Goal: Check status: Check status

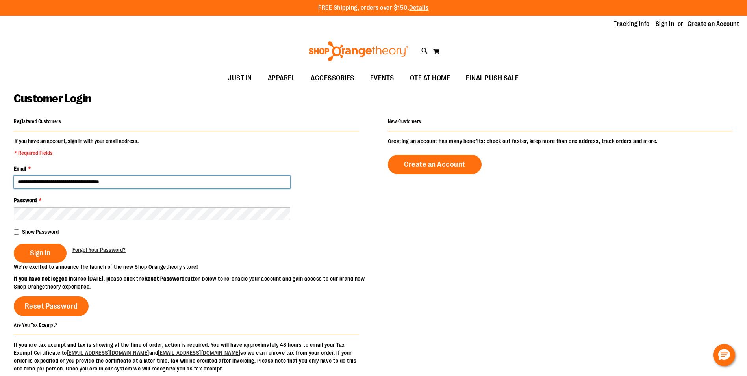
click at [64, 182] on input "**********" at bounding box center [152, 182] width 277 height 13
type input "**********"
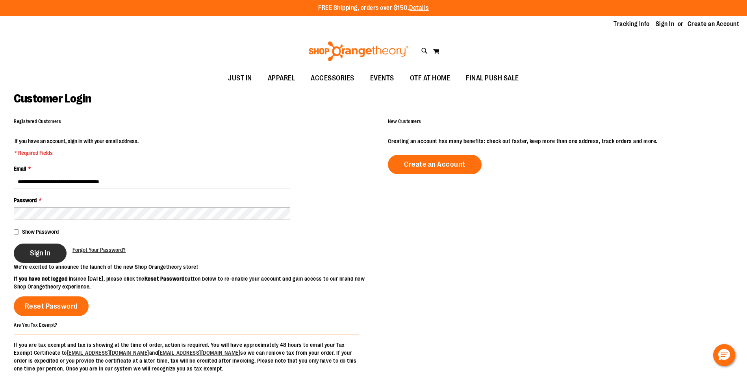
click at [52, 251] on button "Sign In" at bounding box center [40, 252] width 53 height 19
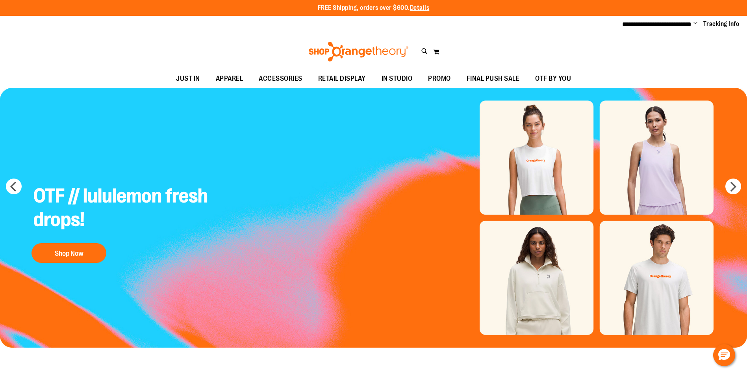
click at [695, 23] on span "Change" at bounding box center [696, 23] width 4 height 7
click at [657, 37] on link "My Account" at bounding box center [667, 38] width 69 height 15
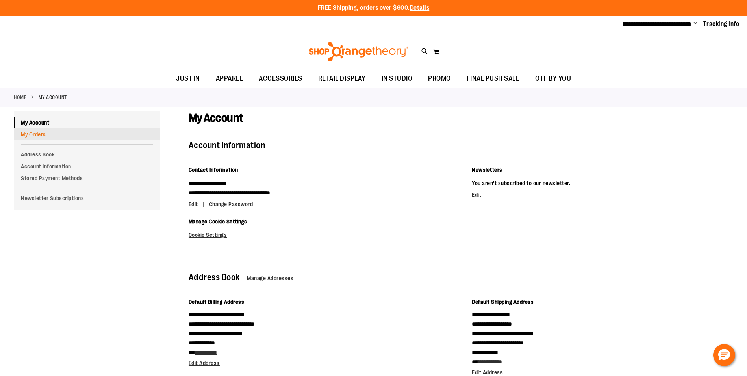
click at [32, 134] on link "My Orders" at bounding box center [87, 134] width 146 height 12
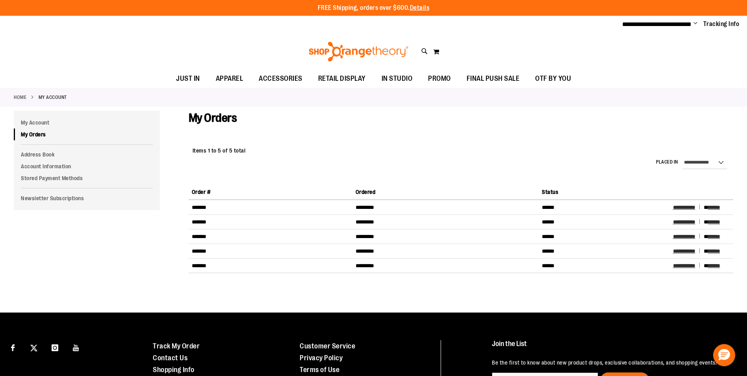
click at [696, 22] on span "Change" at bounding box center [696, 23] width 4 height 7
click at [649, 46] on link "Sign Out" at bounding box center [667, 53] width 69 height 15
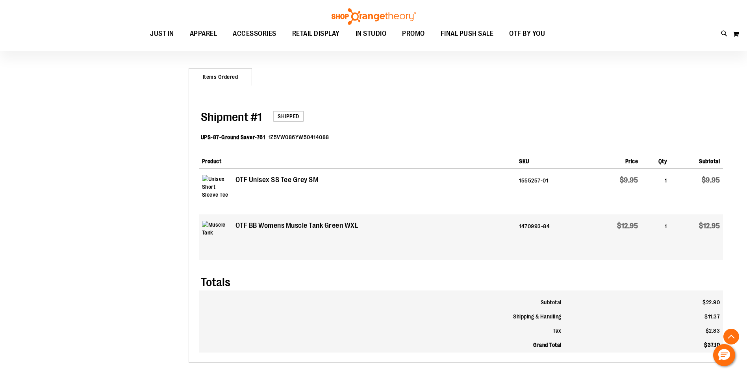
scroll to position [275, 0]
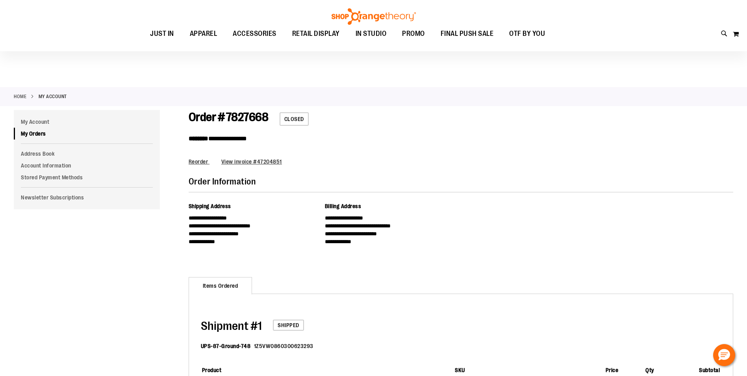
scroll to position [197, 0]
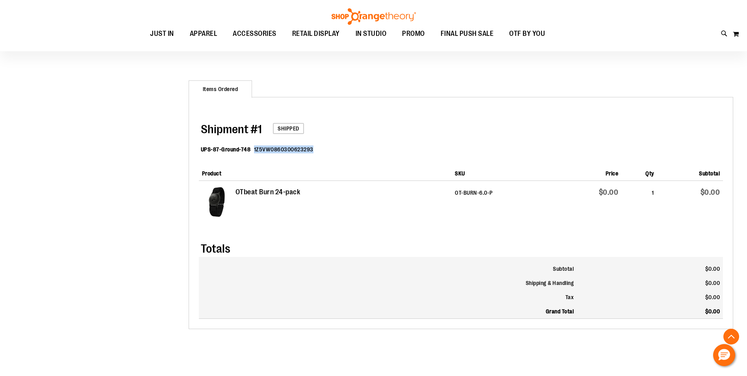
drag, startPoint x: 313, startPoint y: 147, endPoint x: 253, endPoint y: 151, distance: 60.4
click at [253, 151] on dl "UPS-87-Ground-748 1Z5VW0860300623293" at bounding box center [462, 151] width 522 height 26
copy dd "1Z5VW0860300623293"
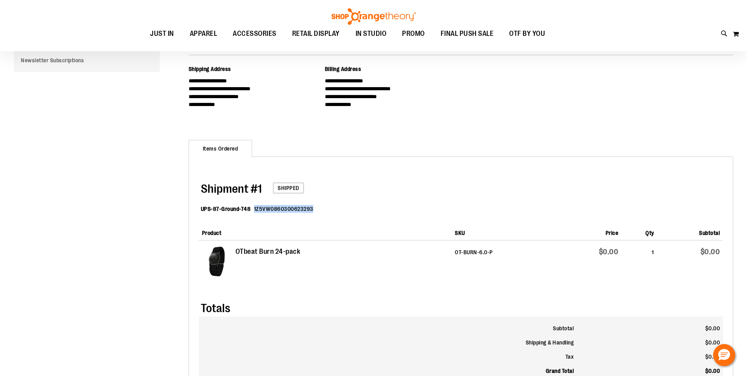
scroll to position [39, 0]
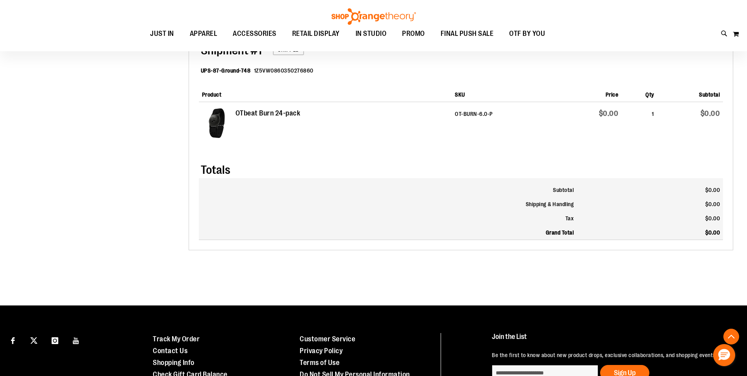
scroll to position [78, 0]
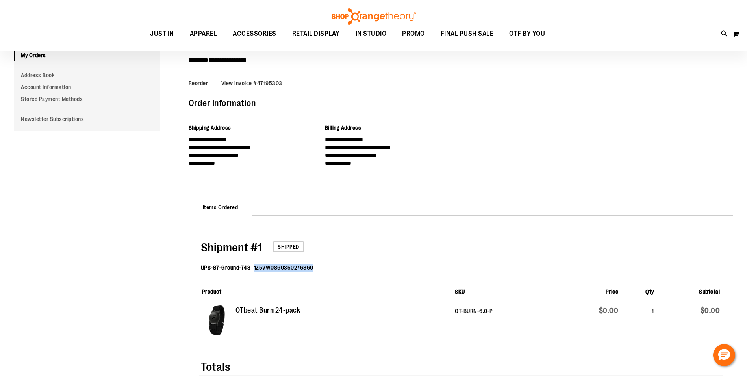
drag, startPoint x: 313, startPoint y: 265, endPoint x: 253, endPoint y: 265, distance: 59.5
click at [253, 265] on dl "UPS-87-Ground-748 1Z5VW0860350276860" at bounding box center [462, 269] width 522 height 26
copy dd "1Z5VW0860350276860"
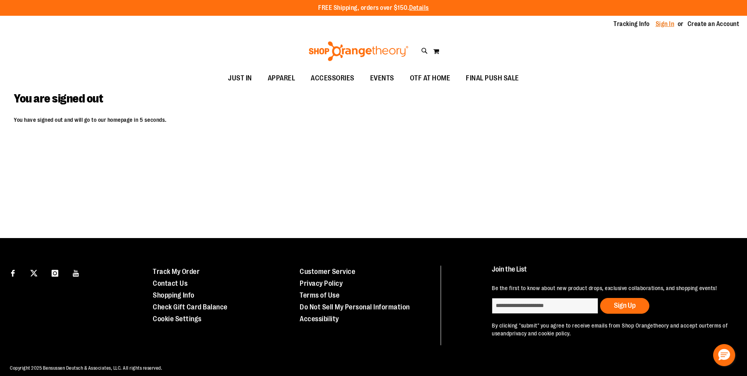
click at [662, 27] on link "Sign In" at bounding box center [665, 24] width 19 height 9
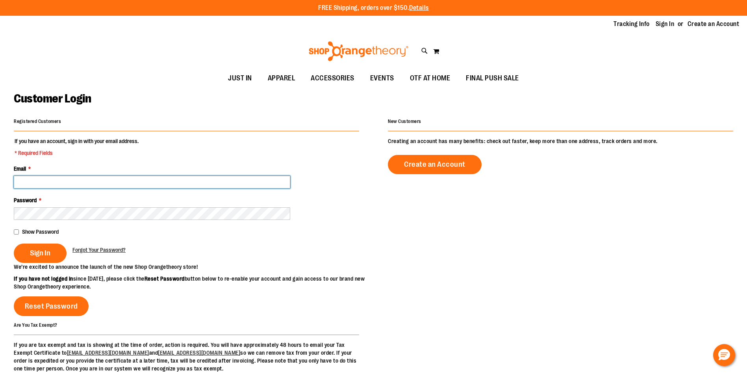
click at [121, 179] on input "Email *" at bounding box center [152, 182] width 277 height 13
drag, startPoint x: 149, startPoint y: 180, endPoint x: 30, endPoint y: 183, distance: 119.0
click at [30, 183] on input "**********" at bounding box center [152, 182] width 277 height 13
type input "*"
type input "**********"
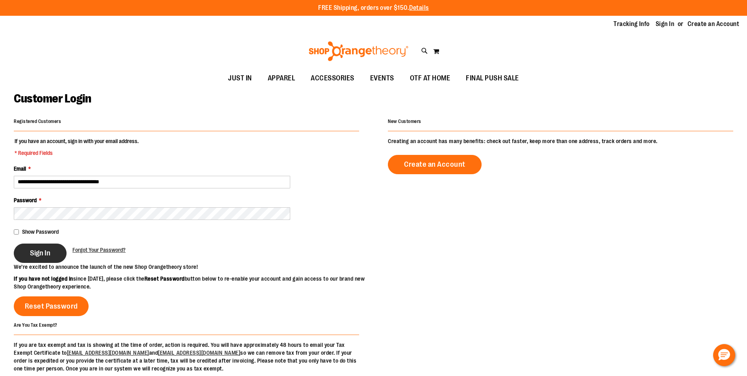
click at [39, 256] on span "Sign In" at bounding box center [40, 253] width 20 height 9
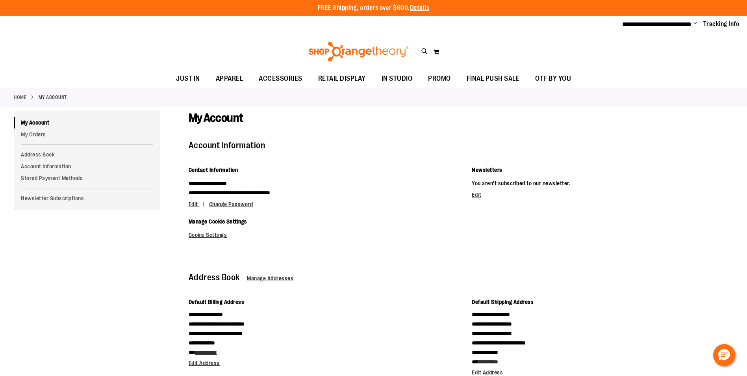
click at [694, 24] on span "Change" at bounding box center [696, 23] width 4 height 7
click at [664, 39] on link "My Account" at bounding box center [667, 38] width 69 height 15
click at [37, 132] on link "My Orders" at bounding box center [87, 134] width 146 height 12
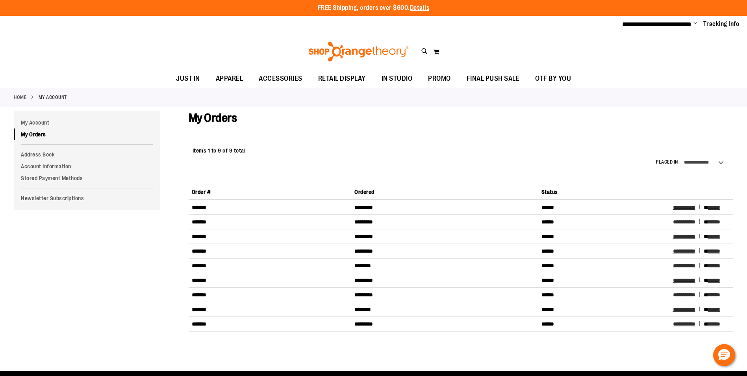
drag, startPoint x: 669, startPoint y: 205, endPoint x: 641, endPoint y: 197, distance: 28.8
click at [618, 190] on th "Status" at bounding box center [605, 192] width 132 height 15
click at [695, 25] on span "Change" at bounding box center [696, 23] width 4 height 7
drag, startPoint x: 669, startPoint y: 52, endPoint x: 686, endPoint y: 58, distance: 18.2
click at [669, 52] on link "Sign Out" at bounding box center [667, 53] width 69 height 15
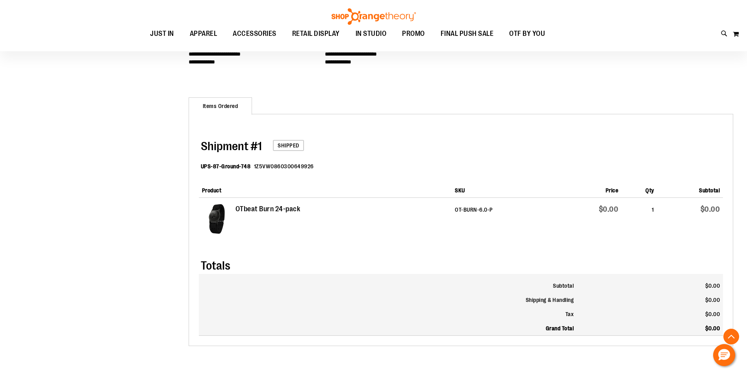
scroll to position [197, 0]
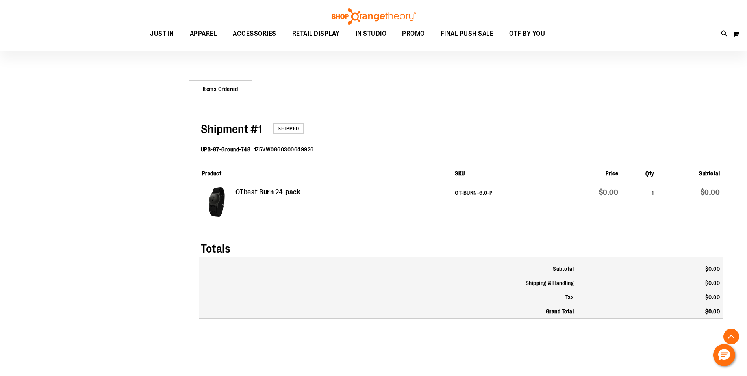
click at [314, 151] on dl "UPS-87-Ground-748 1Z5VW0860300649926" at bounding box center [462, 151] width 522 height 26
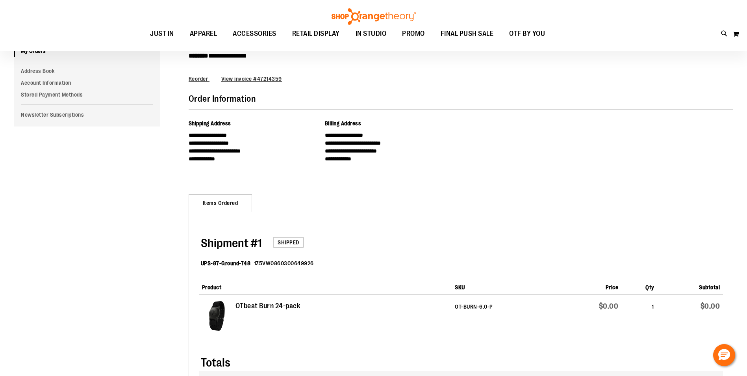
scroll to position [118, 0]
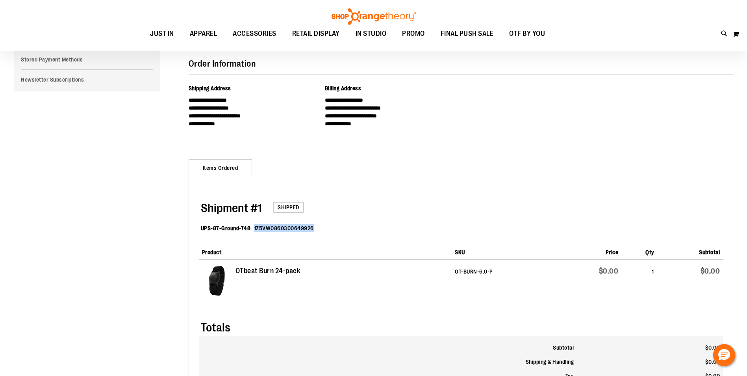
drag, startPoint x: 312, startPoint y: 227, endPoint x: 253, endPoint y: 227, distance: 59.1
click at [253, 227] on dl "UPS-87-Ground-748 1Z5VW0860300649926" at bounding box center [462, 229] width 522 height 26
copy dd "1Z5VW0860300649926"
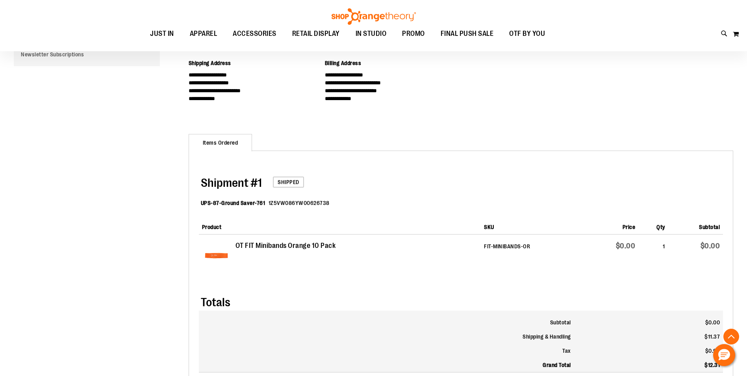
scroll to position [78, 0]
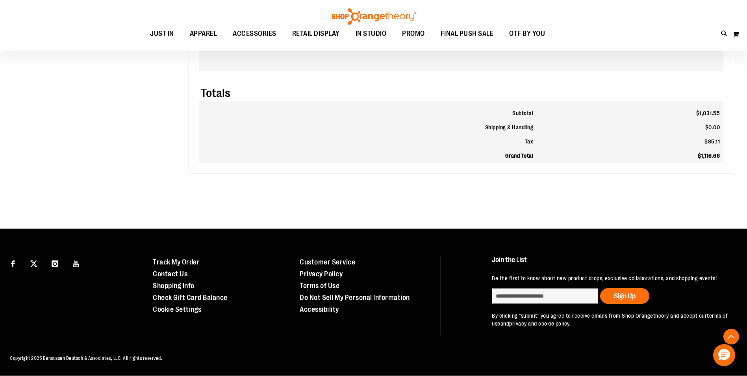
scroll to position [320, 0]
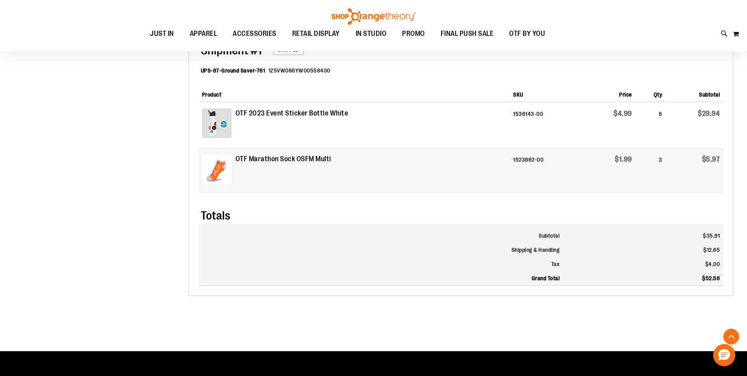
scroll to position [78, 0]
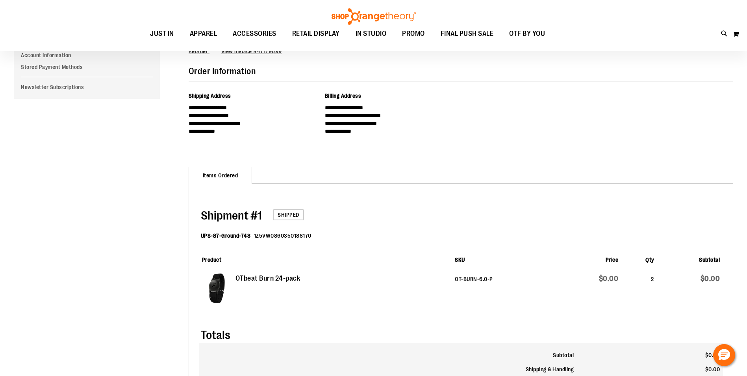
scroll to position [78, 0]
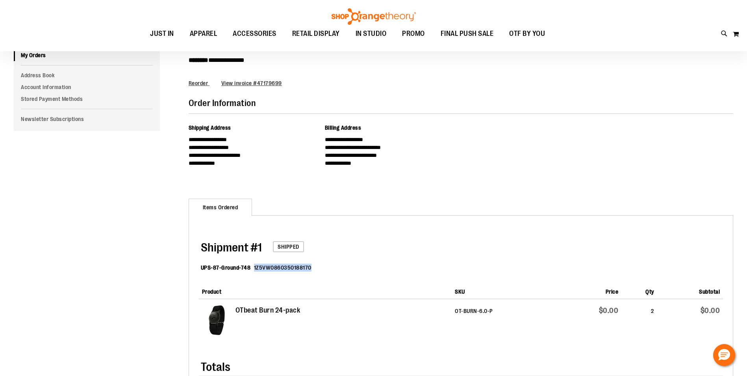
drag, startPoint x: 311, startPoint y: 269, endPoint x: 254, endPoint y: 268, distance: 57.1
click at [254, 268] on dl "UPS-87-Ground-748 1Z5VW0860350188170" at bounding box center [462, 269] width 522 height 26
copy dd "1Z5VW0860350188170"
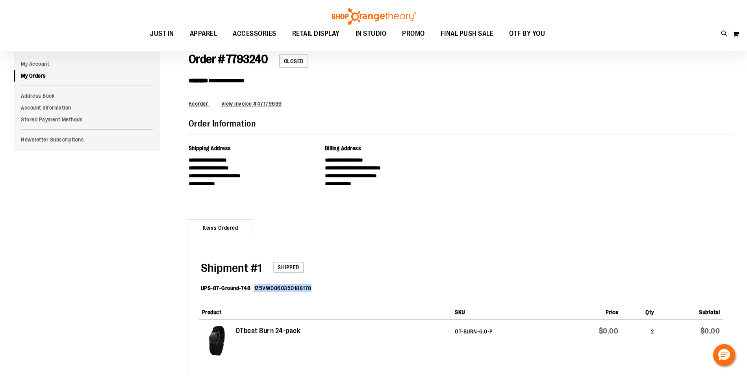
scroll to position [39, 0]
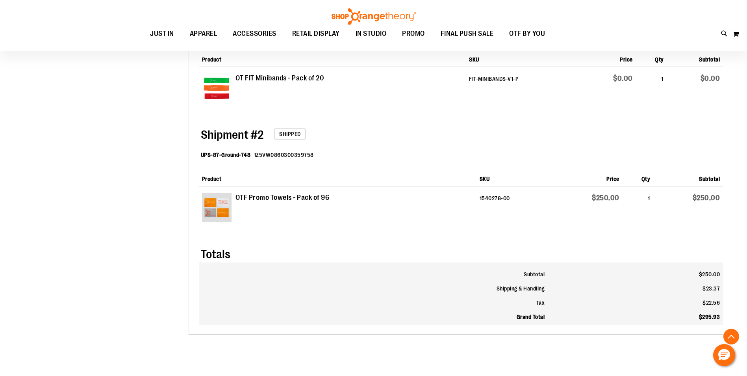
scroll to position [235, 0]
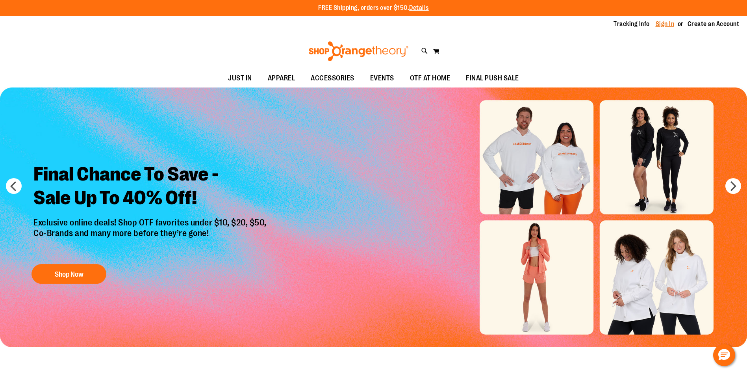
click at [661, 25] on link "Sign In" at bounding box center [665, 24] width 19 height 9
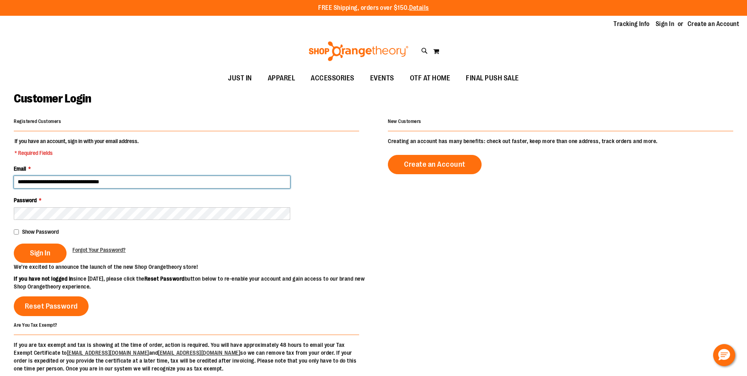
click at [130, 179] on input "**********" at bounding box center [152, 182] width 277 height 13
drag, startPoint x: 130, startPoint y: 181, endPoint x: 21, endPoint y: 181, distance: 109.1
click at [21, 181] on input "**********" at bounding box center [152, 182] width 277 height 13
type input "*"
type input "**********"
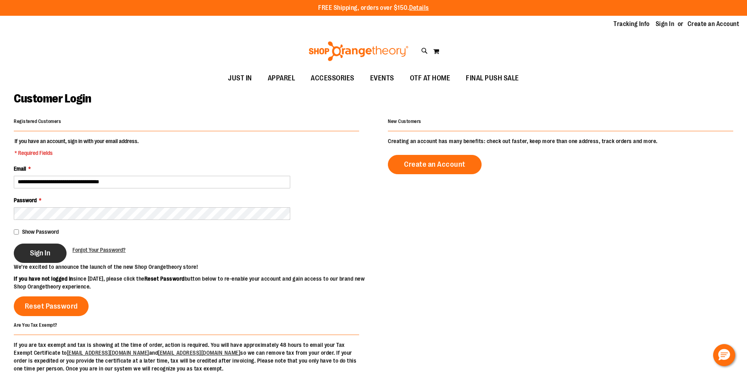
click at [49, 255] on span "Sign In" at bounding box center [40, 253] width 20 height 9
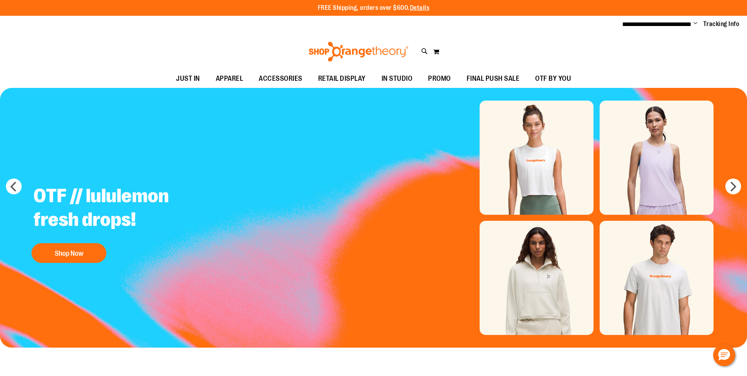
click at [697, 20] on li "Change My Account Sign Out" at bounding box center [696, 24] width 4 height 9
click at [697, 22] on span "Change" at bounding box center [696, 23] width 4 height 7
click at [651, 42] on link "My Account" at bounding box center [667, 38] width 69 height 15
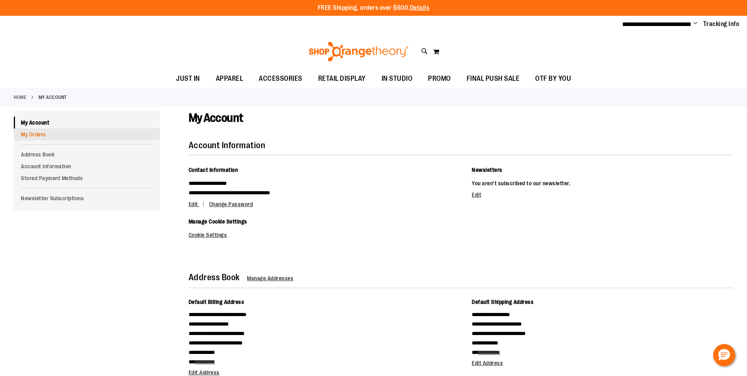
click at [42, 134] on link "My Orders" at bounding box center [87, 134] width 146 height 12
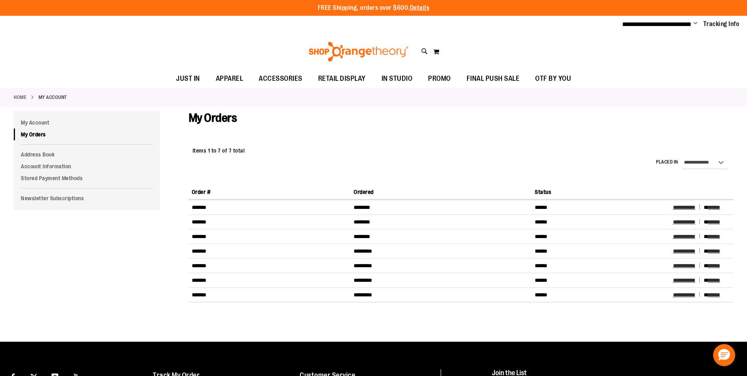
click at [696, 25] on span "Change" at bounding box center [696, 23] width 4 height 7
click at [673, 56] on link "Sign Out" at bounding box center [667, 53] width 69 height 15
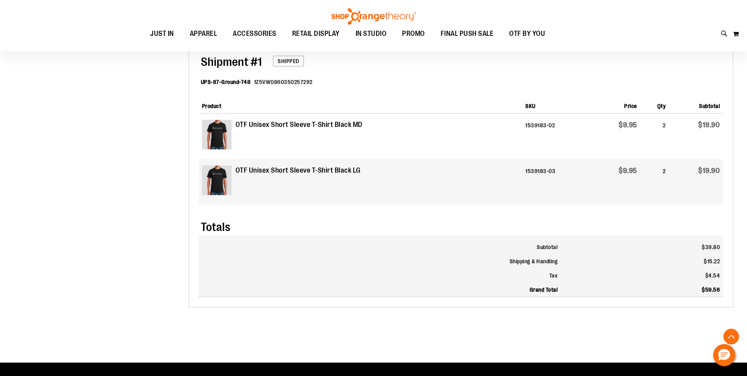
scroll to position [315, 0]
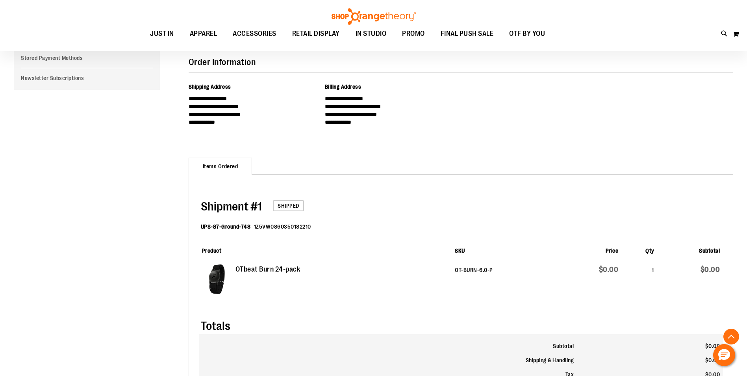
scroll to position [197, 0]
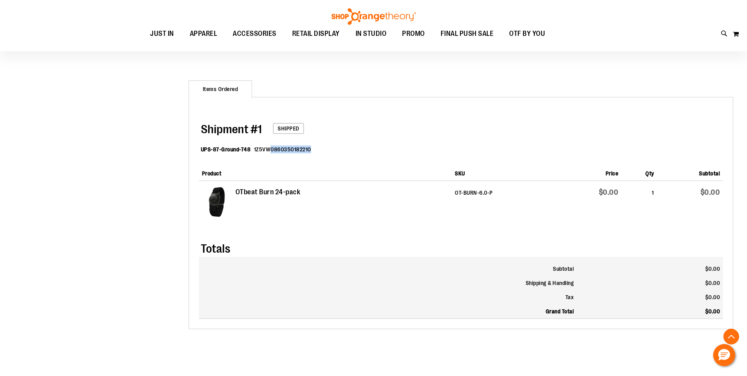
drag, startPoint x: 310, startPoint y: 151, endPoint x: 266, endPoint y: 151, distance: 43.7
click at [266, 151] on dl "UPS-87-Ground-748 1Z5VW0860350182210" at bounding box center [462, 151] width 522 height 26
click at [331, 151] on dl "UPS-87-Ground-748 1Z5VW0860350182210" at bounding box center [462, 151] width 522 height 26
drag, startPoint x: 310, startPoint y: 149, endPoint x: 253, endPoint y: 150, distance: 57.5
click at [253, 150] on dl "UPS-87-Ground-748 1Z5VW0860350182210" at bounding box center [462, 151] width 522 height 26
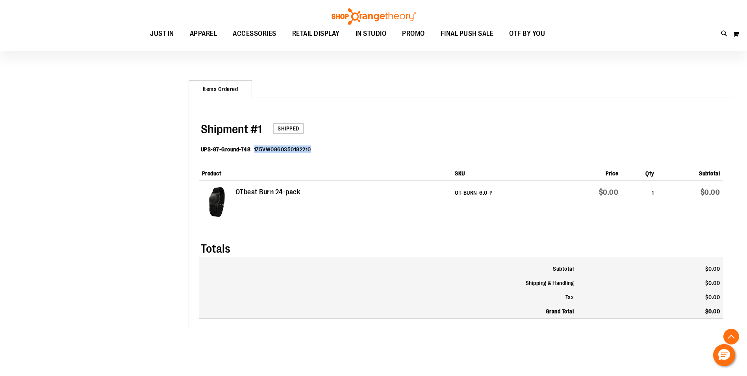
copy dd "1Z5VW0860350182210"
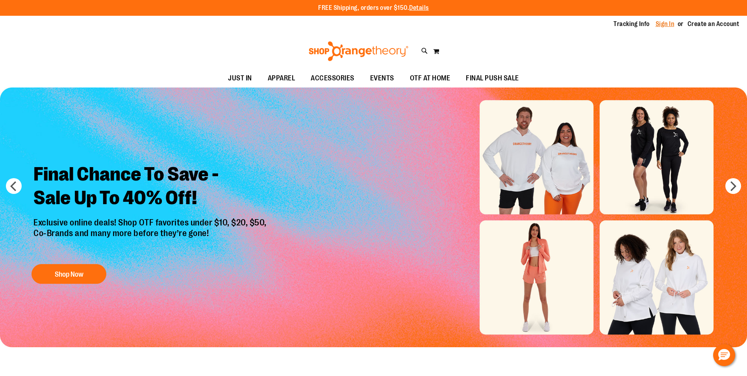
click at [666, 23] on link "Sign In" at bounding box center [665, 24] width 19 height 9
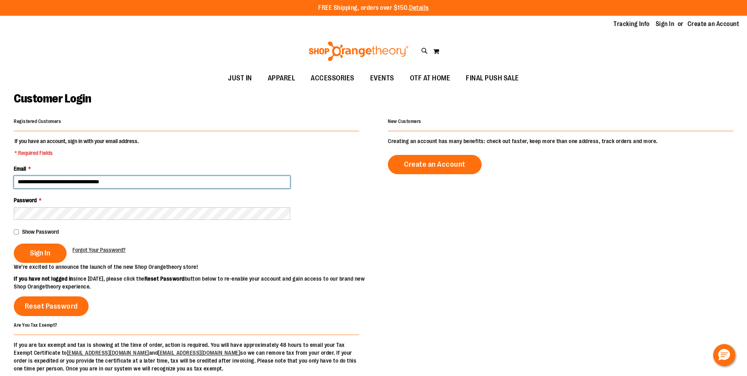
click at [64, 183] on input "**********" at bounding box center [152, 182] width 277 height 13
drag, startPoint x: 64, startPoint y: 182, endPoint x: 55, endPoint y: 180, distance: 8.9
click at [55, 180] on input "**********" at bounding box center [152, 182] width 277 height 13
type input "**********"
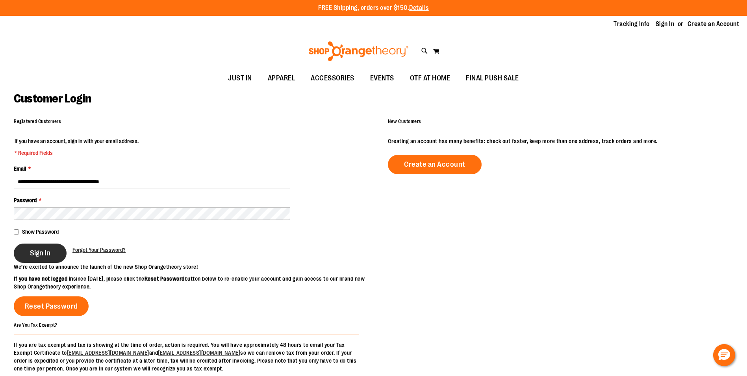
click at [53, 250] on button "Sign In" at bounding box center [40, 252] width 53 height 19
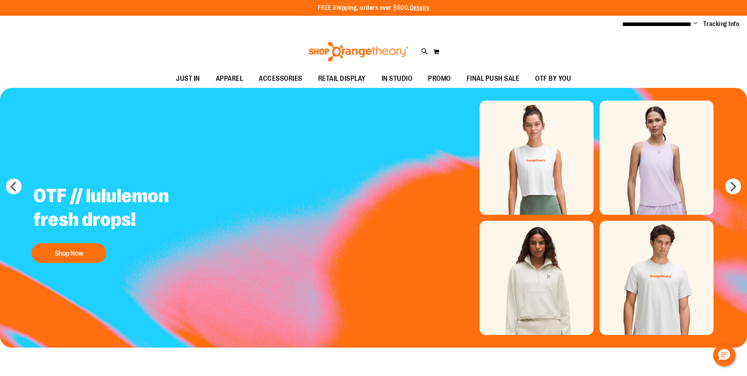
click at [698, 23] on ul "**********" at bounding box center [678, 24] width 123 height 9
click at [697, 23] on span "Change" at bounding box center [696, 23] width 4 height 7
click at [658, 37] on link "My Account" at bounding box center [667, 38] width 69 height 15
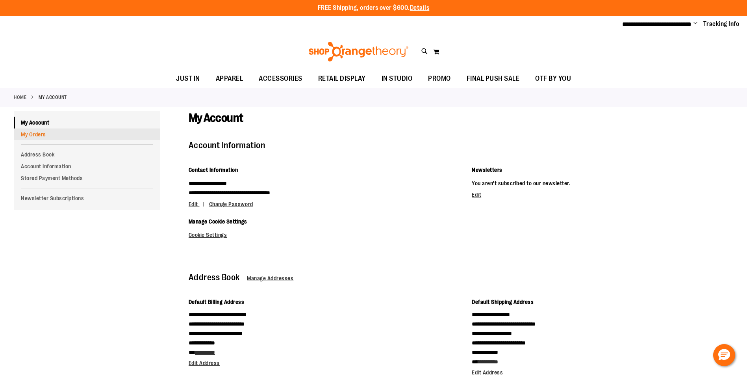
click at [41, 129] on link "My Orders" at bounding box center [87, 134] width 146 height 12
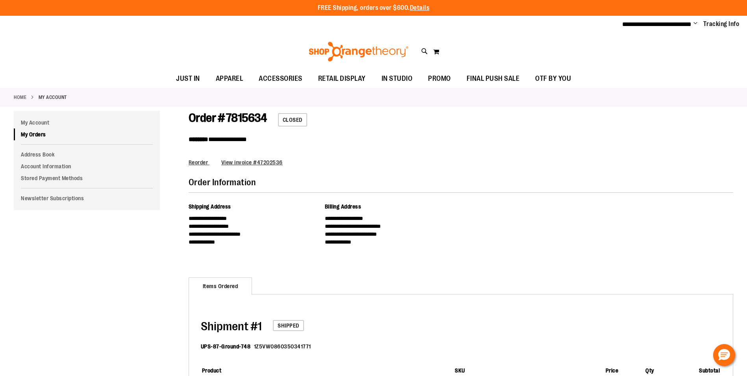
scroll to position [197, 0]
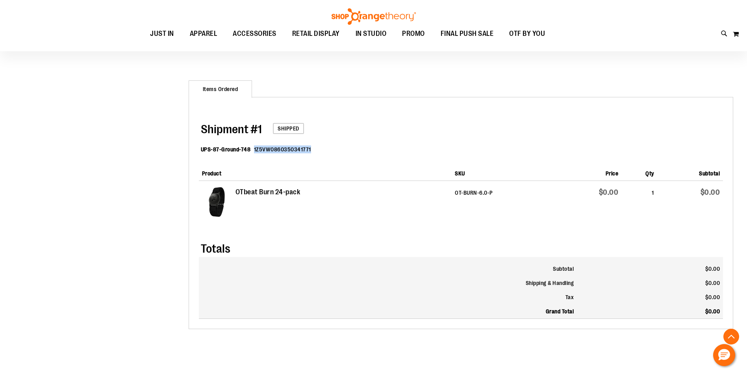
drag, startPoint x: 309, startPoint y: 149, endPoint x: 253, endPoint y: 150, distance: 55.6
click at [254, 150] on dd "1Z5VW0860350341771" at bounding box center [282, 149] width 57 height 8
copy dd "1Z5VW0860350341771"
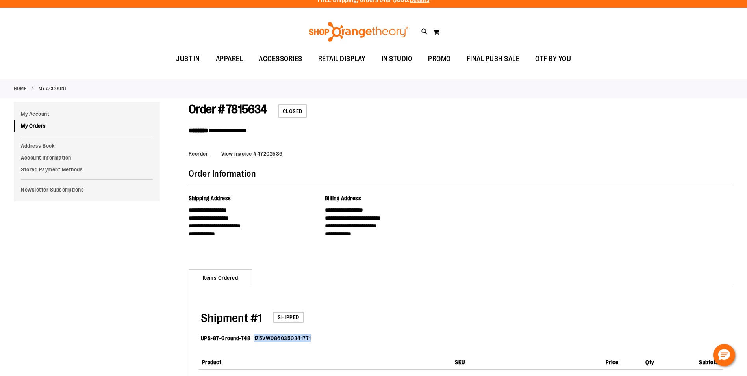
scroll to position [0, 0]
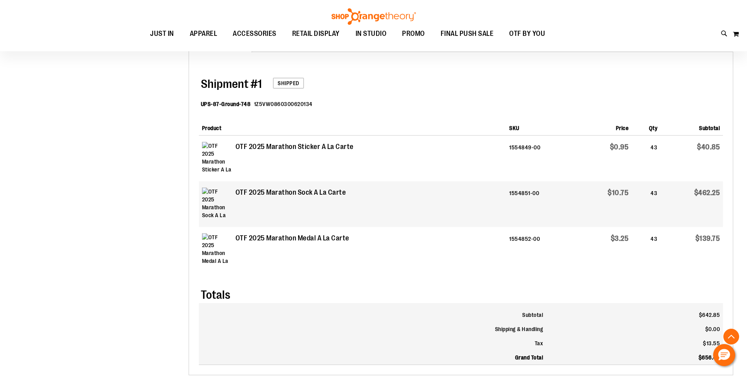
scroll to position [315, 0]
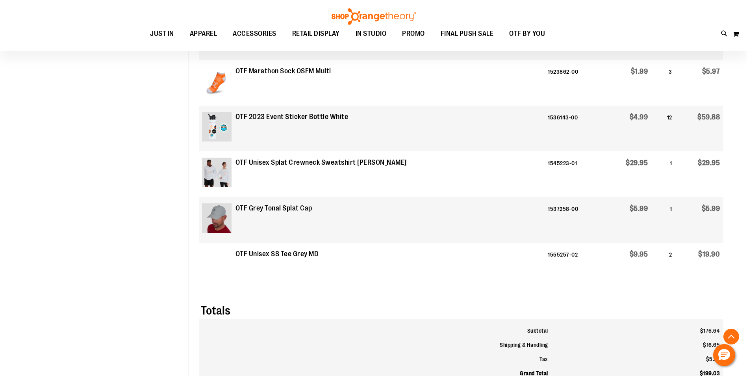
scroll to position [473, 0]
